Goal: Transaction & Acquisition: Subscribe to service/newsletter

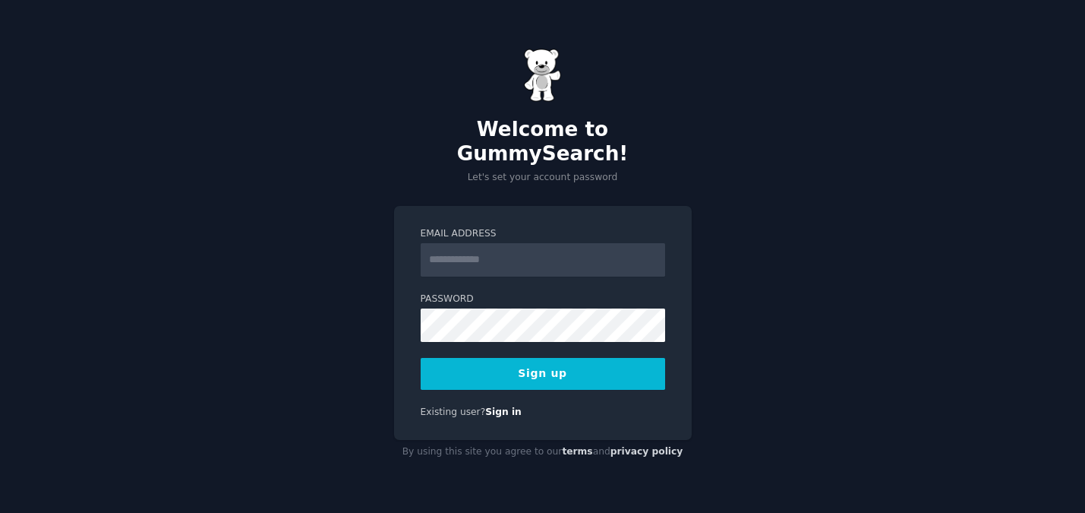
click at [485, 250] on input "Email Address" at bounding box center [543, 259] width 244 height 33
click at [491, 254] on input "Email Address" at bounding box center [543, 259] width 244 height 33
drag, startPoint x: 503, startPoint y: 250, endPoint x: 506, endPoint y: 262, distance: 12.7
click at [503, 250] on input "**********" at bounding box center [543, 259] width 244 height 33
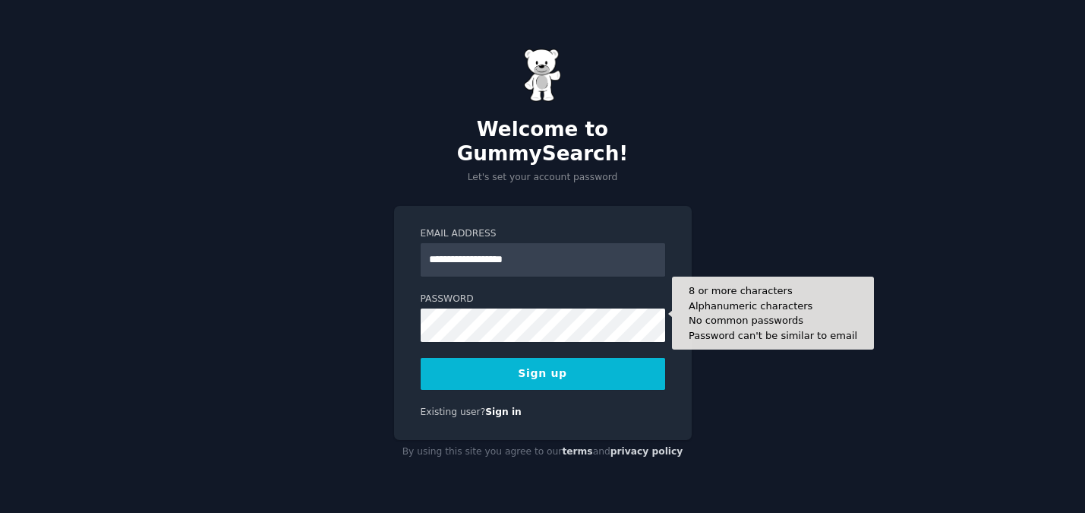
type input "**********"
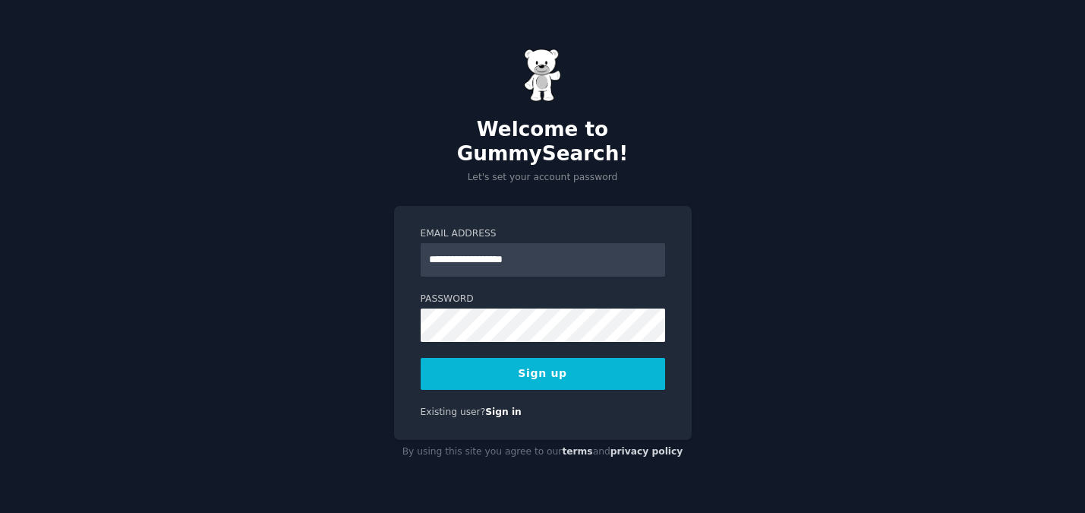
click at [506, 365] on button "Sign up" at bounding box center [543, 374] width 244 height 32
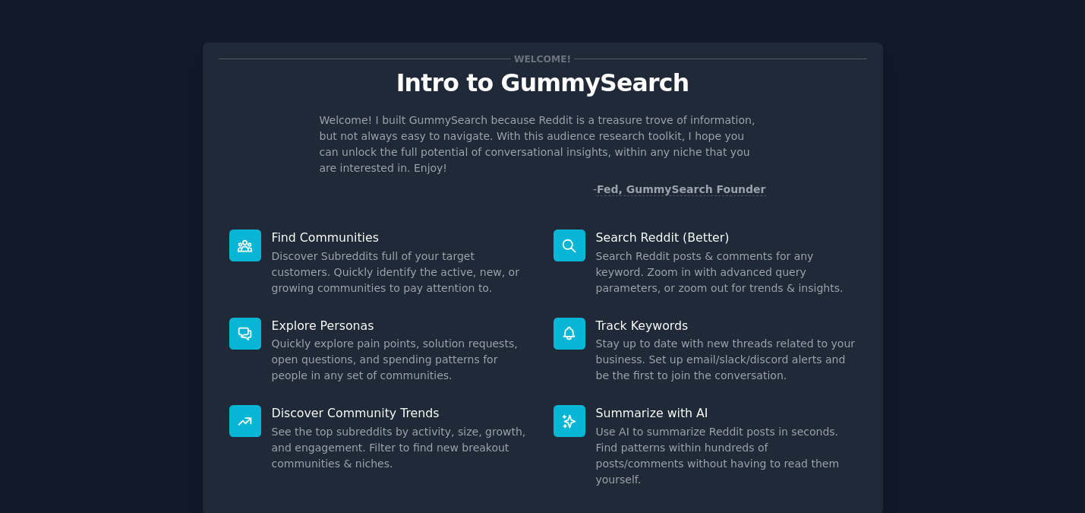
scroll to position [82, 0]
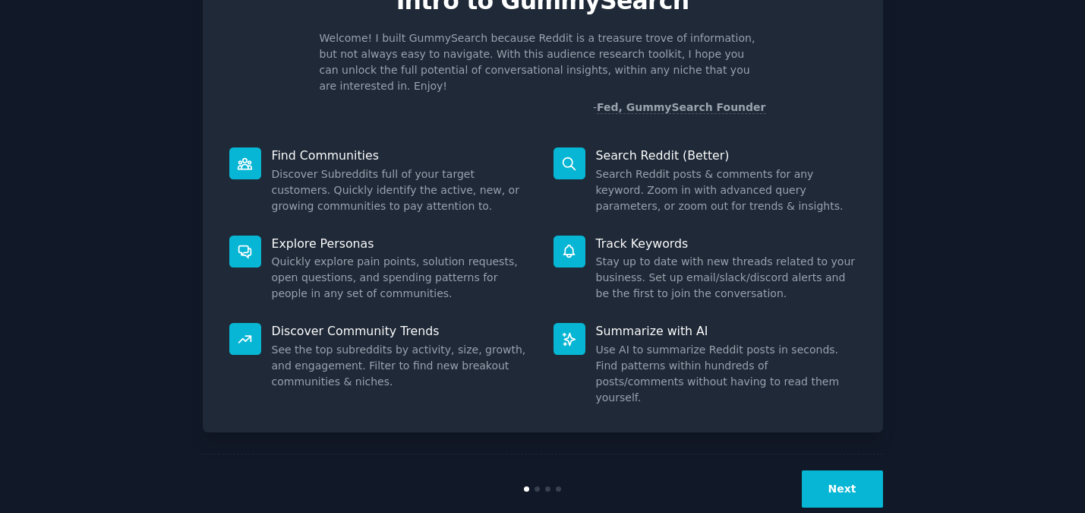
click at [842, 470] on button "Next" at bounding box center [842, 488] width 81 height 37
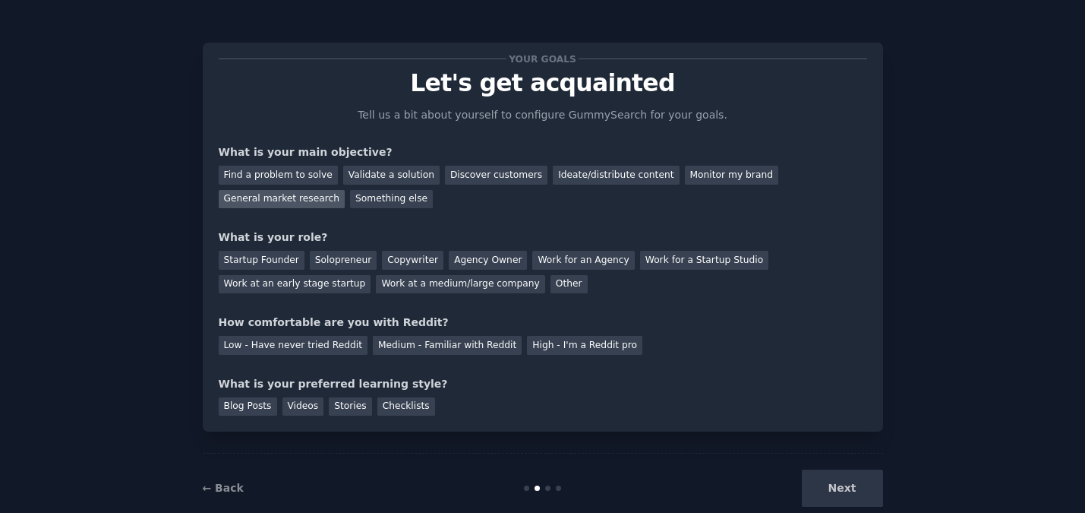
click at [265, 196] on div "General market research" at bounding box center [282, 199] width 127 height 19
click at [342, 260] on div "Solopreneur" at bounding box center [343, 260] width 67 height 19
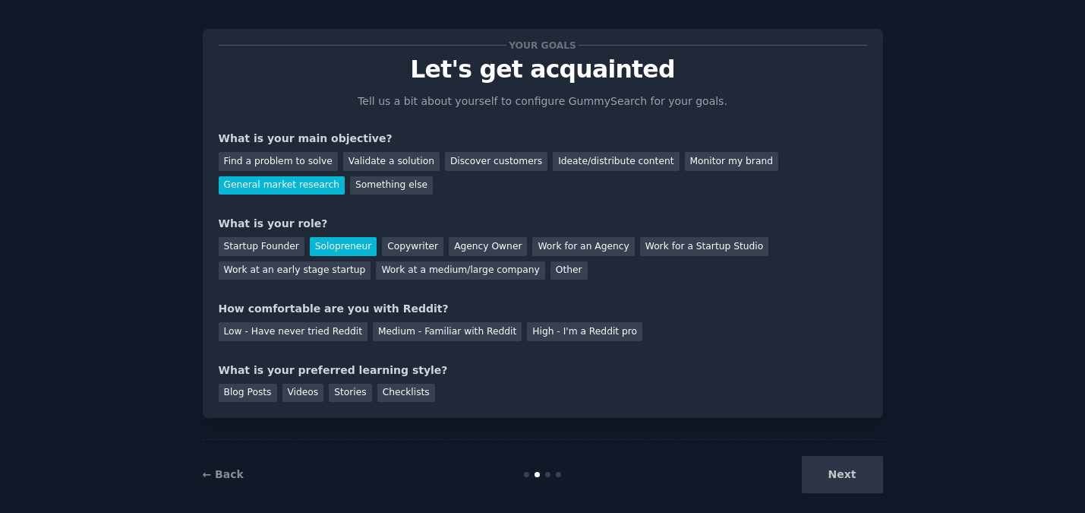
scroll to position [16, 0]
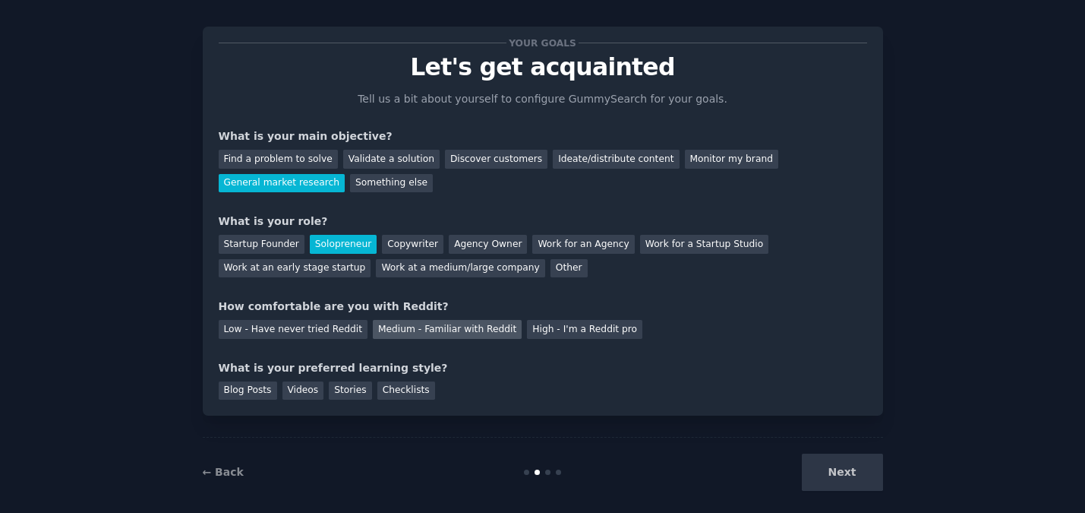
click at [434, 331] on div "Medium - Familiar with Reddit" at bounding box center [447, 329] width 149 height 19
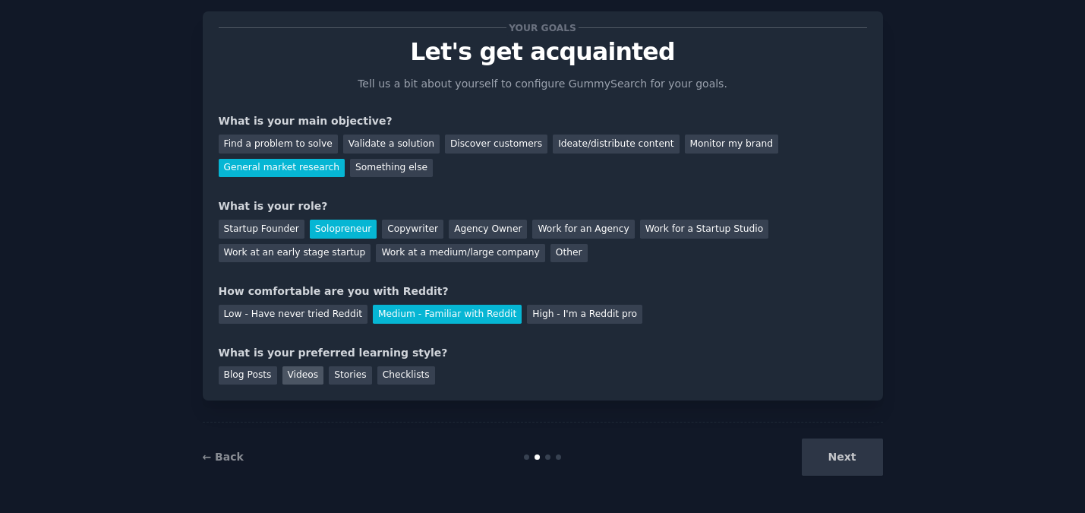
click at [294, 374] on div "Videos" at bounding box center [303, 375] width 42 height 19
click at [832, 460] on button "Next" at bounding box center [842, 456] width 81 height 37
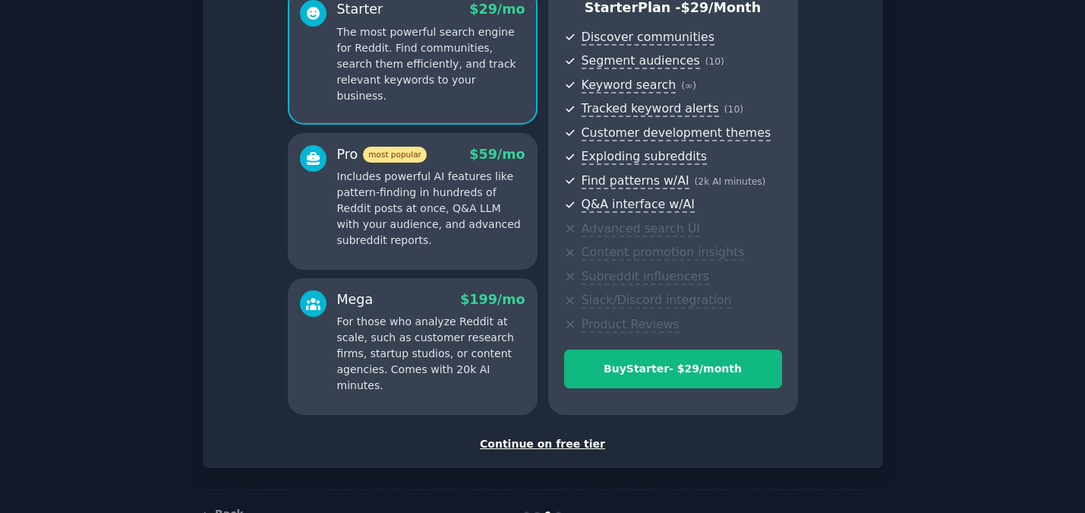
scroll to position [194, 0]
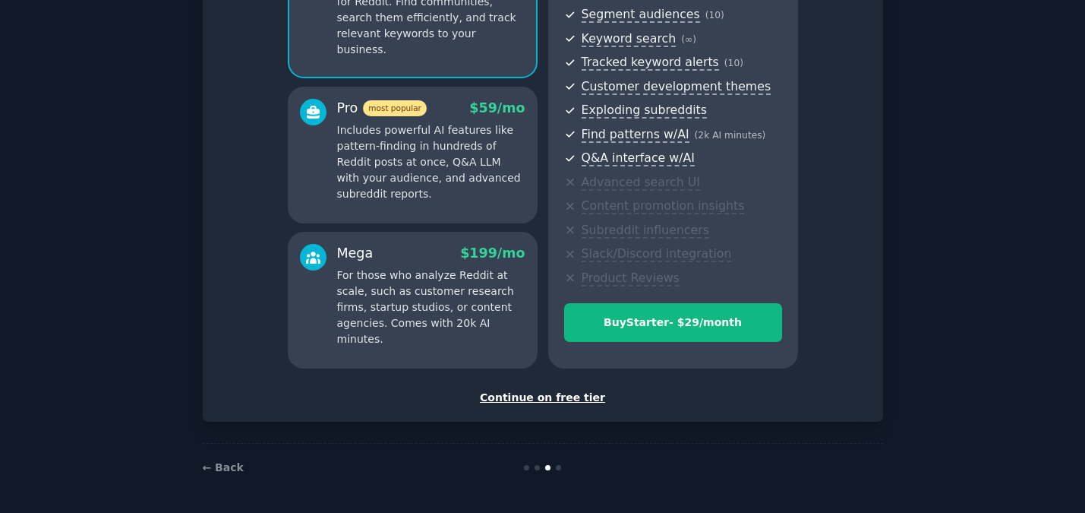
click at [564, 396] on div "Continue on free tier" at bounding box center [543, 398] width 648 height 16
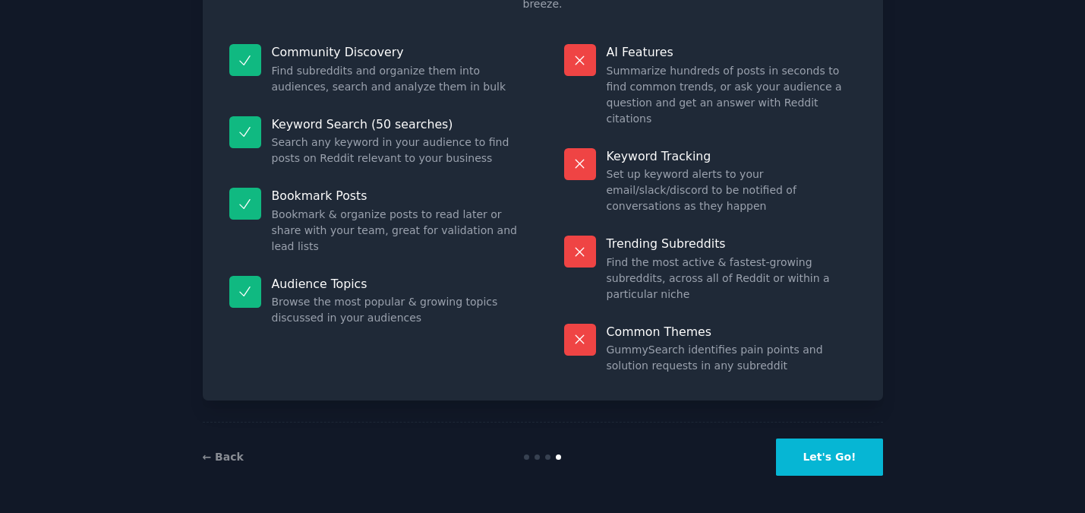
scroll to position [79, 0]
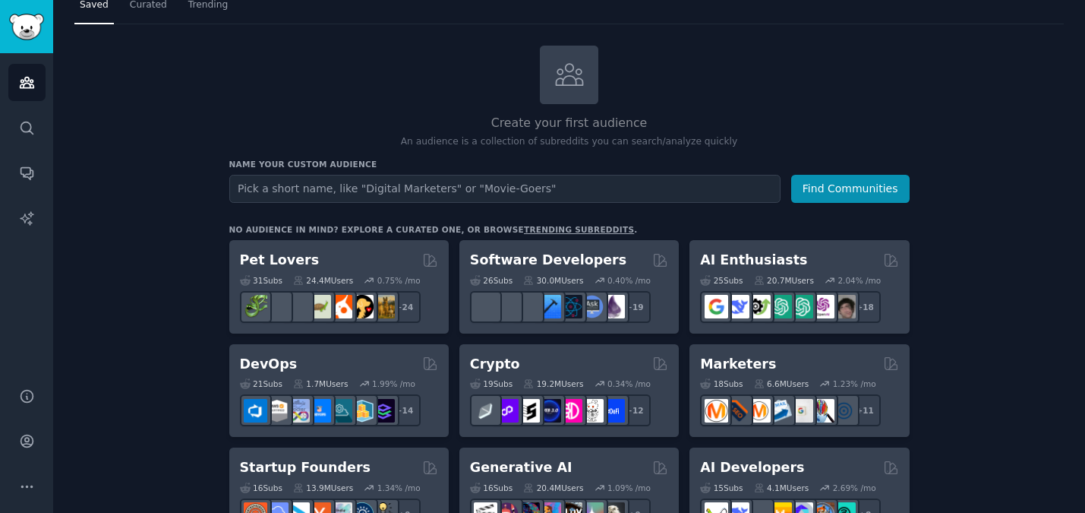
scroll to position [73, 0]
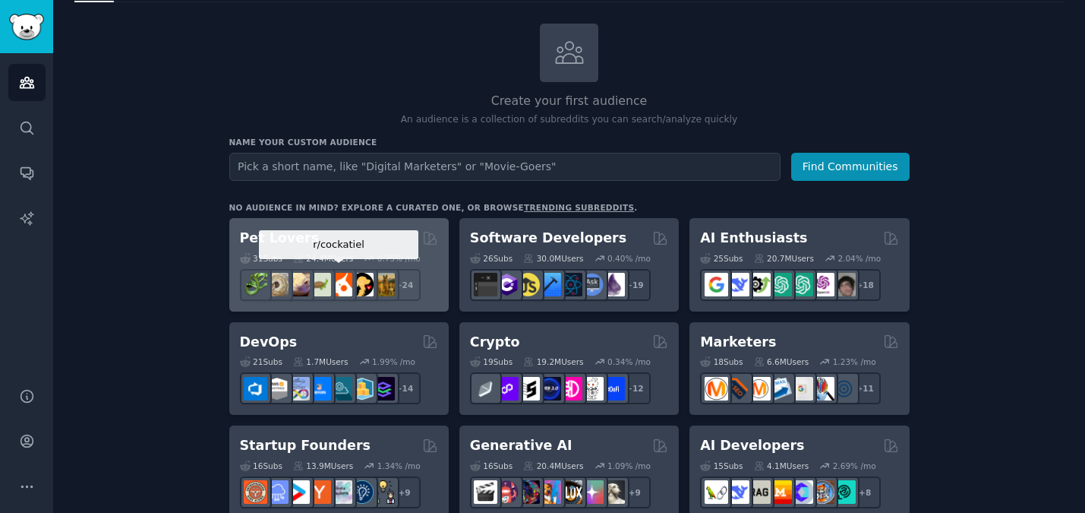
click at [339, 269] on div at bounding box center [341, 285] width 32 height 32
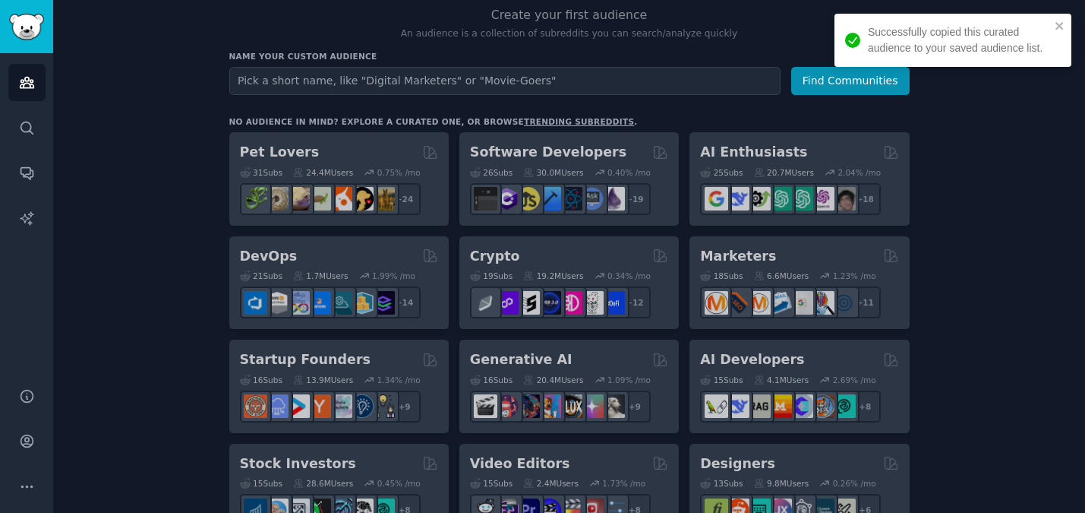
scroll to position [250, 0]
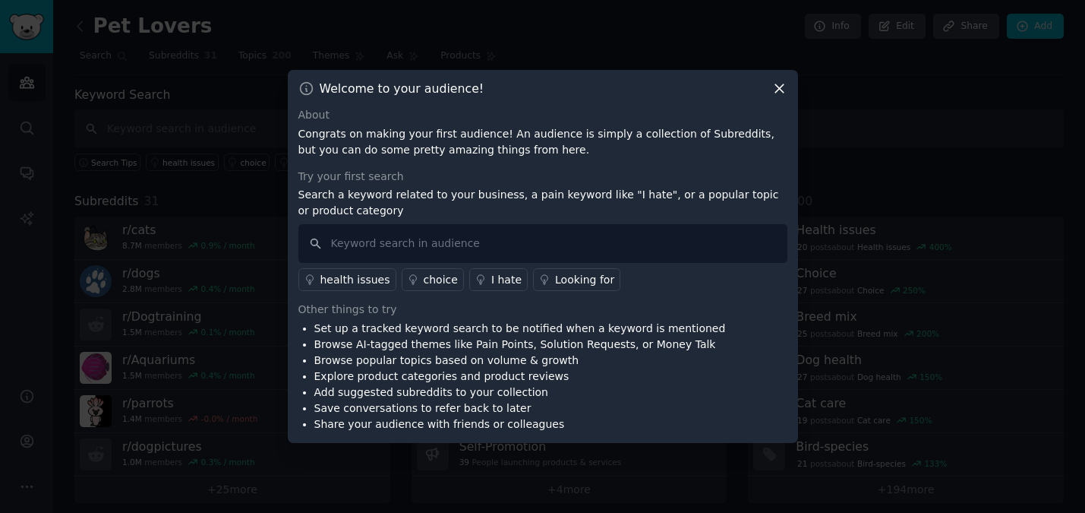
click at [776, 90] on icon at bounding box center [779, 89] width 8 height 8
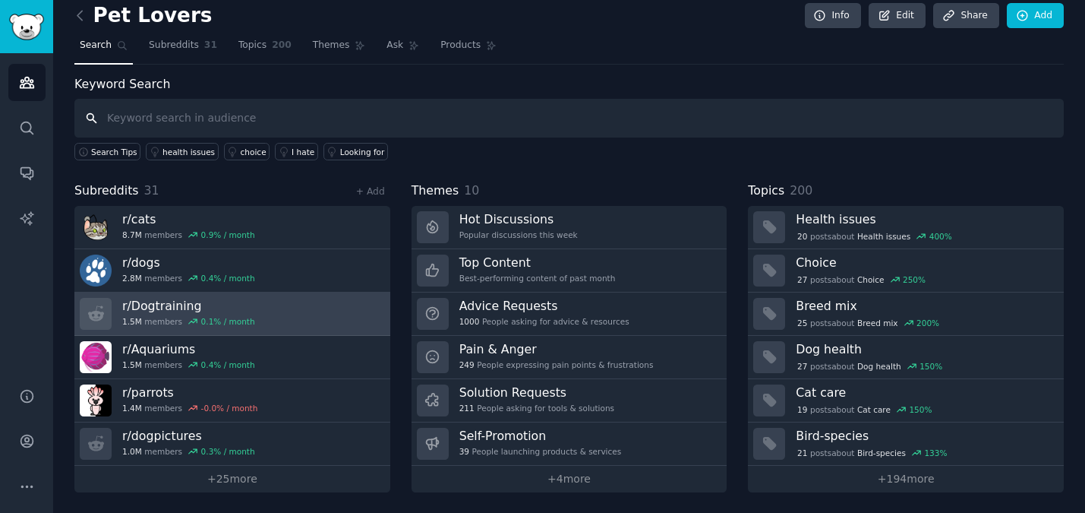
scroll to position [11, 0]
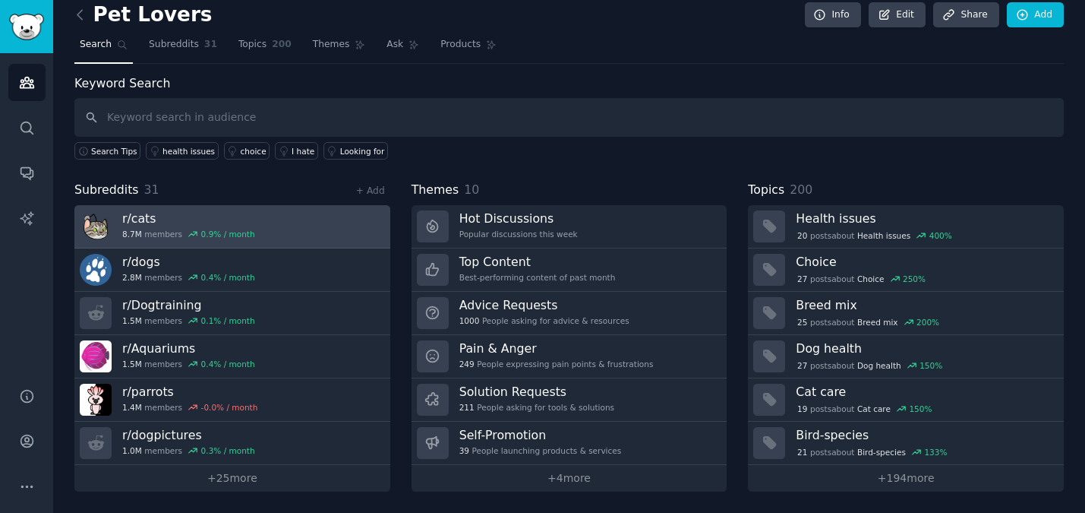
click at [183, 226] on h3 "r/ cats" at bounding box center [188, 218] width 133 height 16
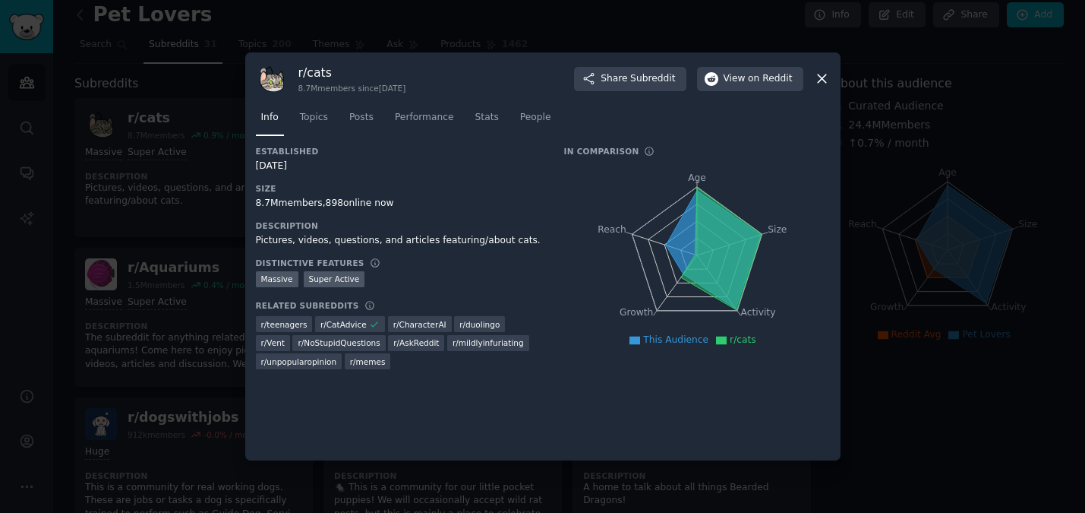
click at [818, 84] on icon at bounding box center [822, 79] width 16 height 16
